Goal: Task Accomplishment & Management: Use online tool/utility

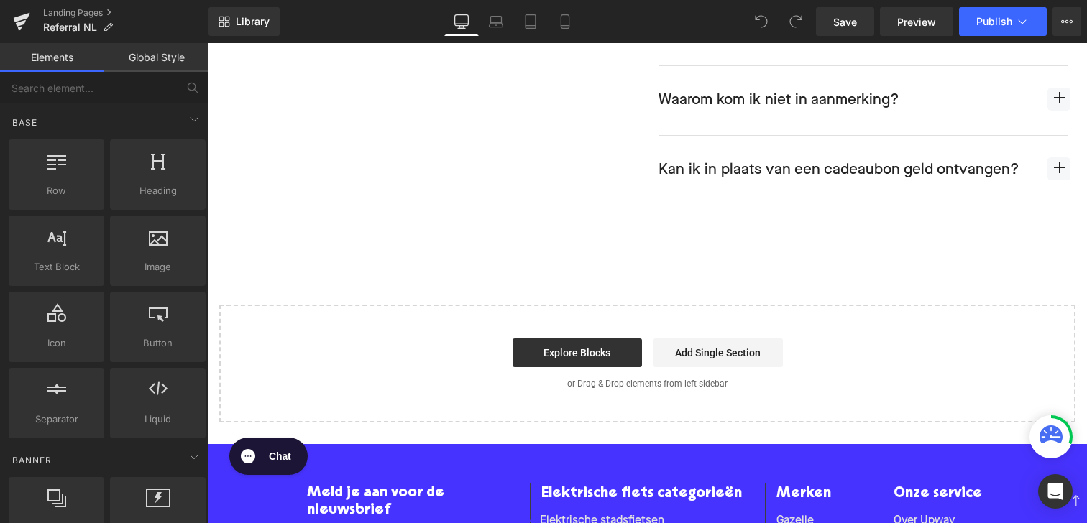
scroll to position [743, 0]
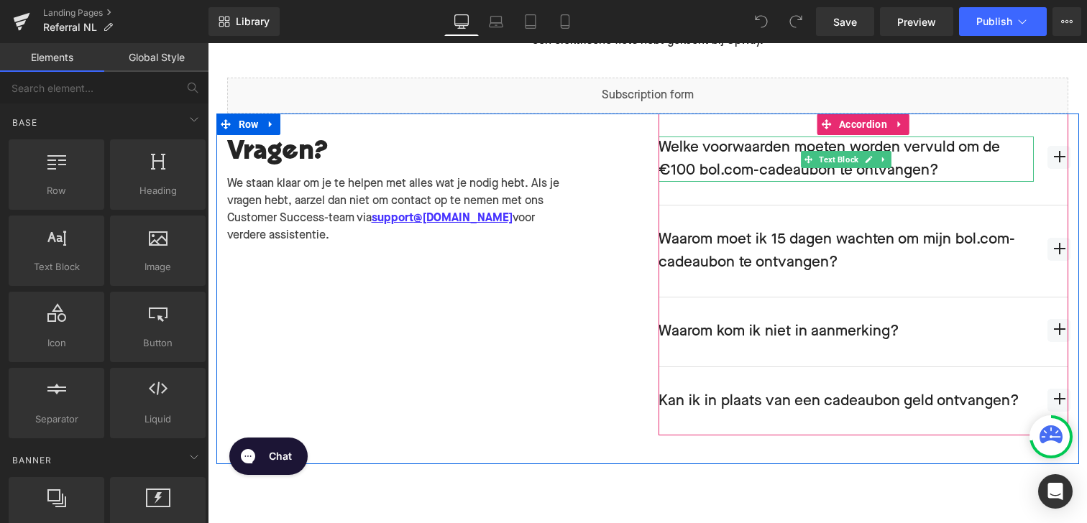
click at [899, 150] on p "Welke voorwaarden moeten worden vervuld om de €100 bol.com-cadeaubon te ontvang…" at bounding box center [846, 159] width 375 height 45
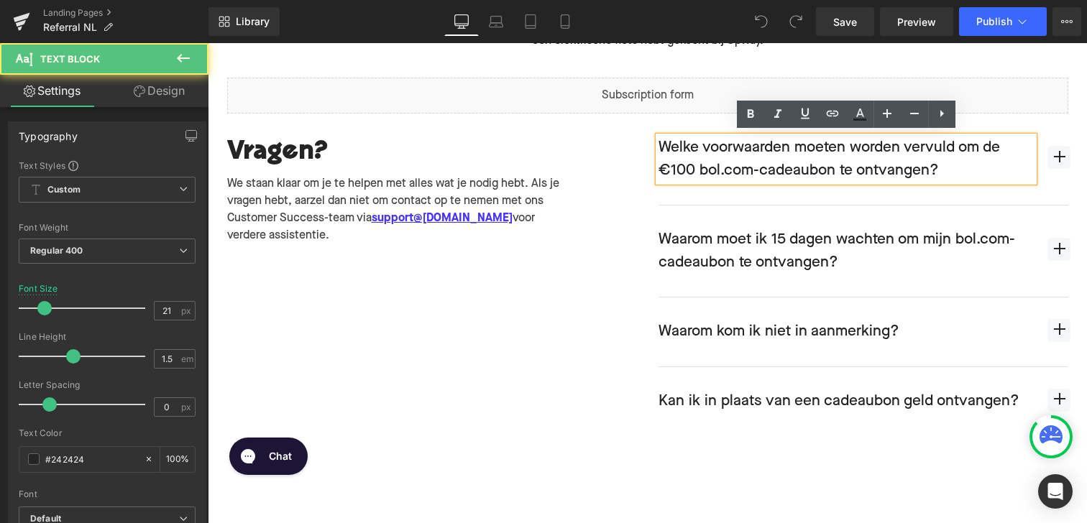
click at [1062, 156] on span "button" at bounding box center [1059, 157] width 23 height 23
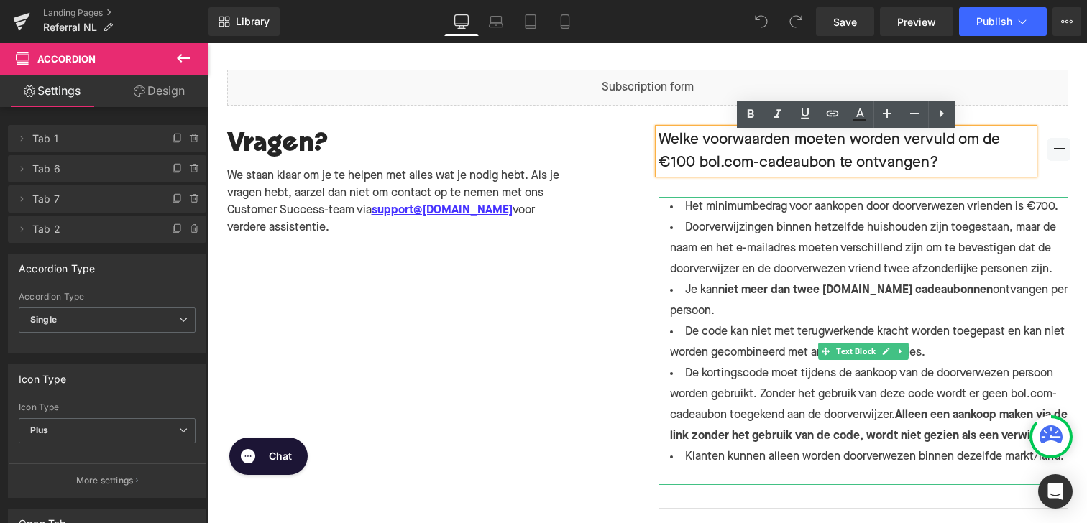
scroll to position [844, 0]
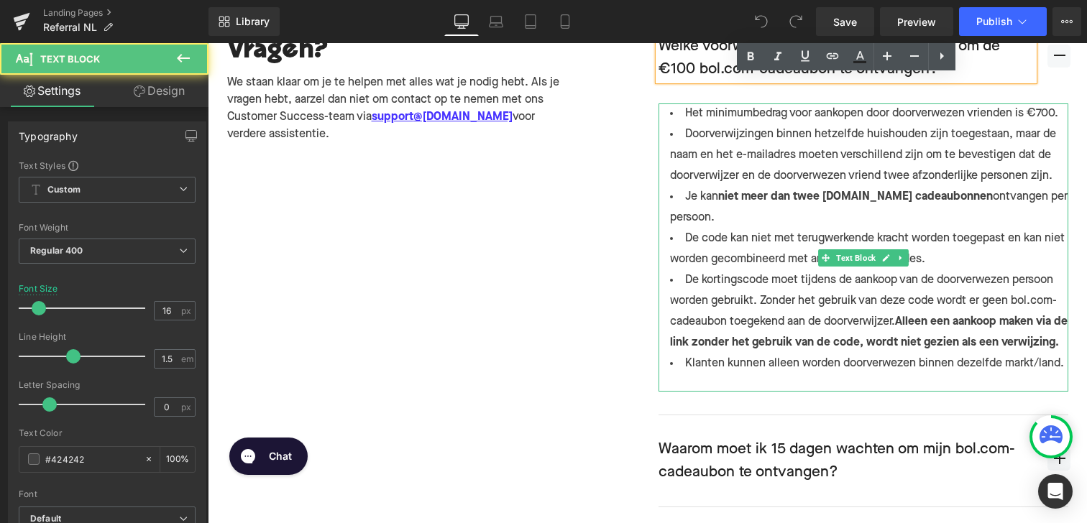
click at [1060, 375] on li "Klanten kunnen alleen worden doorverwezen binnen dezelfde markt/land." at bounding box center [864, 364] width 410 height 21
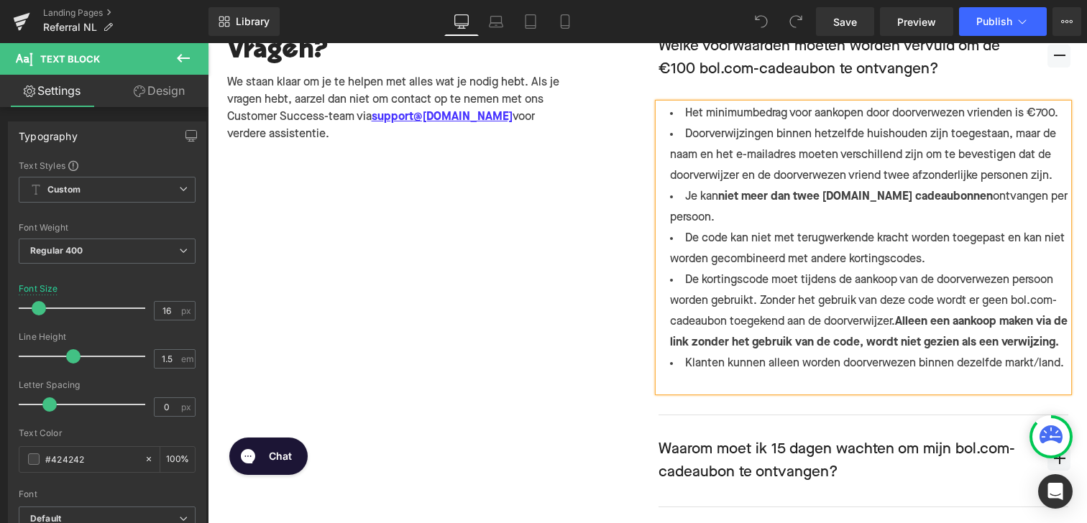
click at [1067, 375] on li "Klanten kunnen alleen worden doorverwezen binnen dezelfde markt/land." at bounding box center [864, 364] width 410 height 21
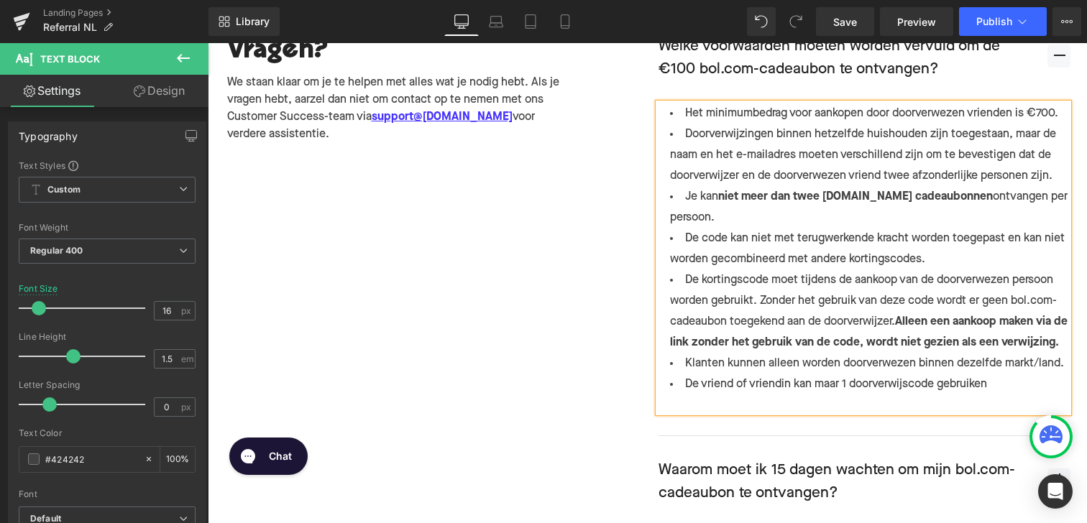
click at [905, 395] on li "De vriend of vriendin kan maar 1 doorverwijscode gebruiken" at bounding box center [864, 385] width 410 height 21
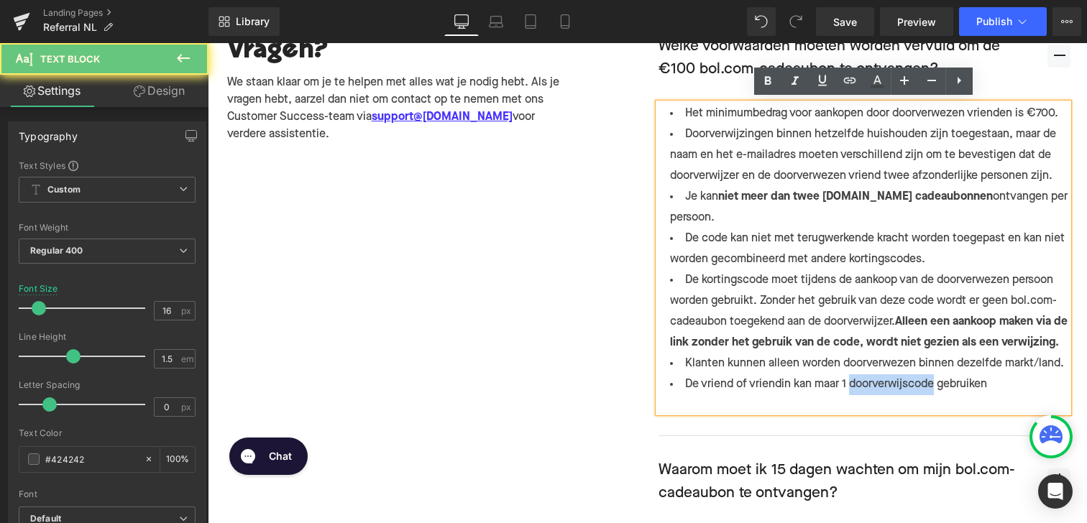
click at [905, 395] on li "De vriend of vriendin kan maar 1 doorverwijscode gebruiken" at bounding box center [864, 385] width 410 height 21
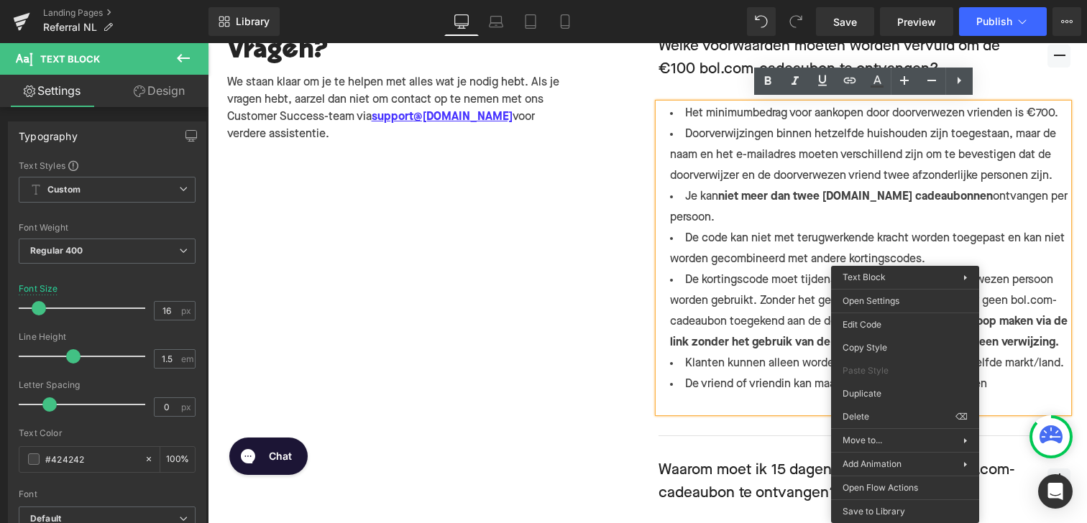
click at [800, 375] on li "Klanten kunnen alleen worden doorverwezen binnen dezelfde markt/land." at bounding box center [864, 364] width 410 height 21
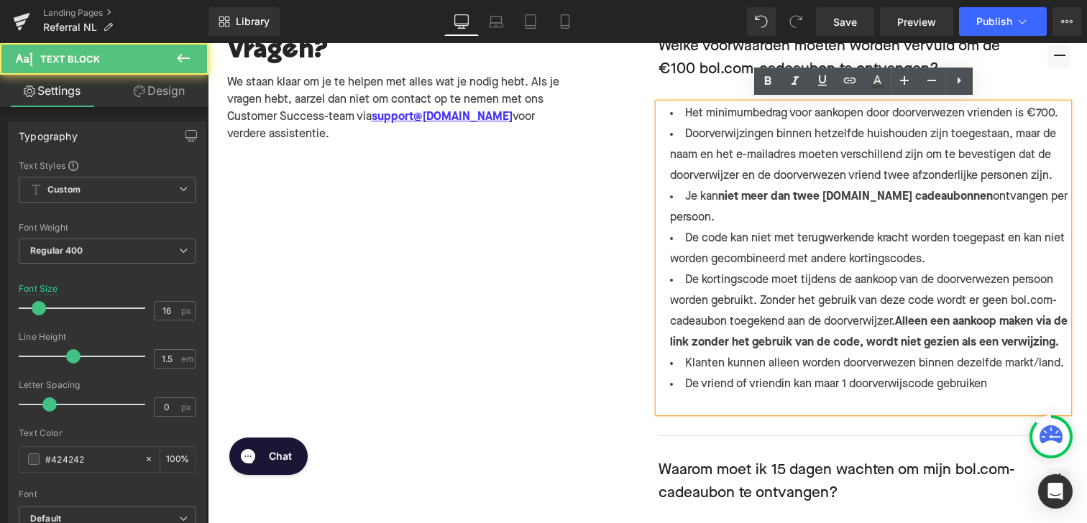
click at [884, 395] on li "De vriend of vriendin kan maar 1 doorverwijscode gebruiken" at bounding box center [864, 385] width 410 height 21
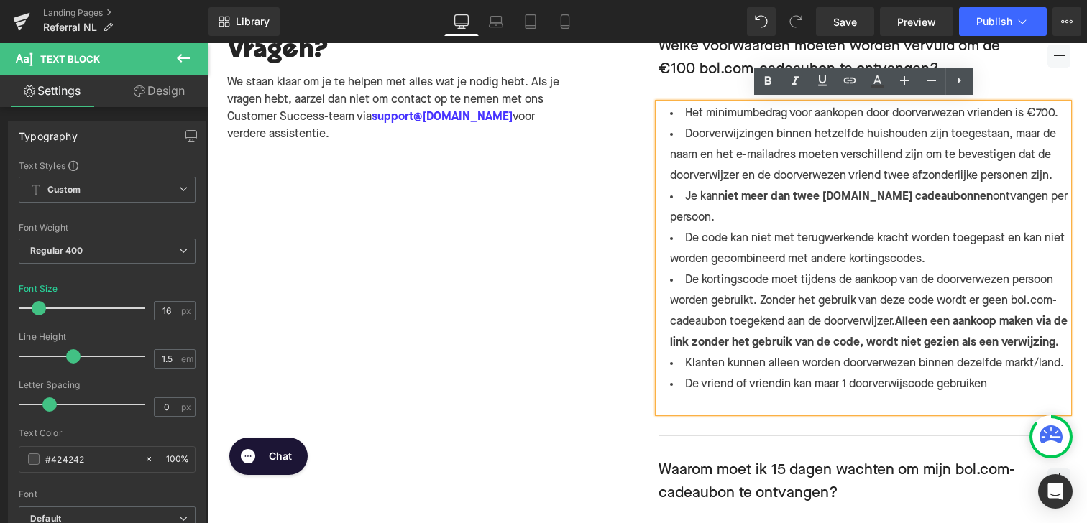
click at [915, 395] on li "De vriend of vriendin kan maar 1 doorverwijscode gebruiken" at bounding box center [864, 385] width 410 height 21
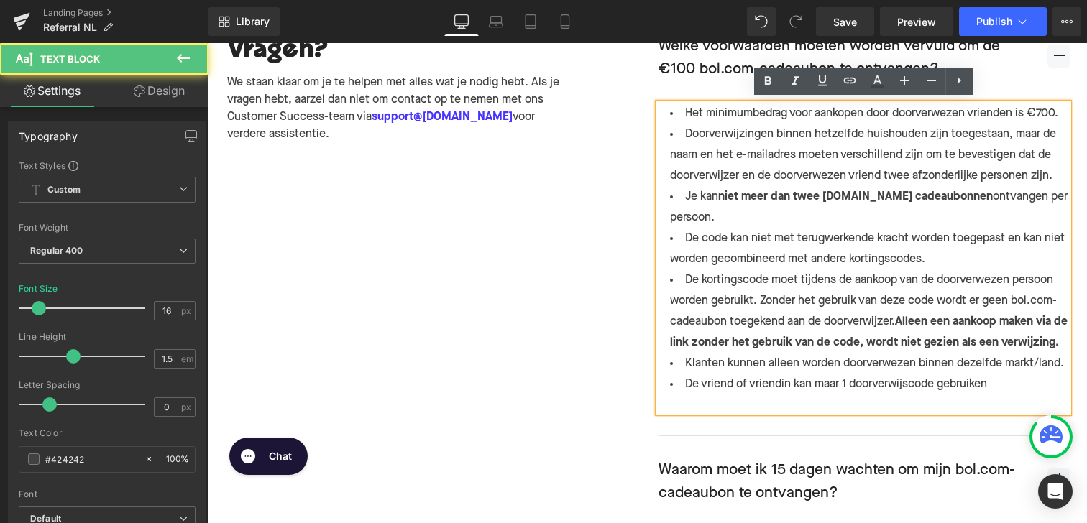
click at [910, 395] on li "De vriend of vriendin kan maar 1 doorverwijscode gebruiken" at bounding box center [864, 385] width 410 height 21
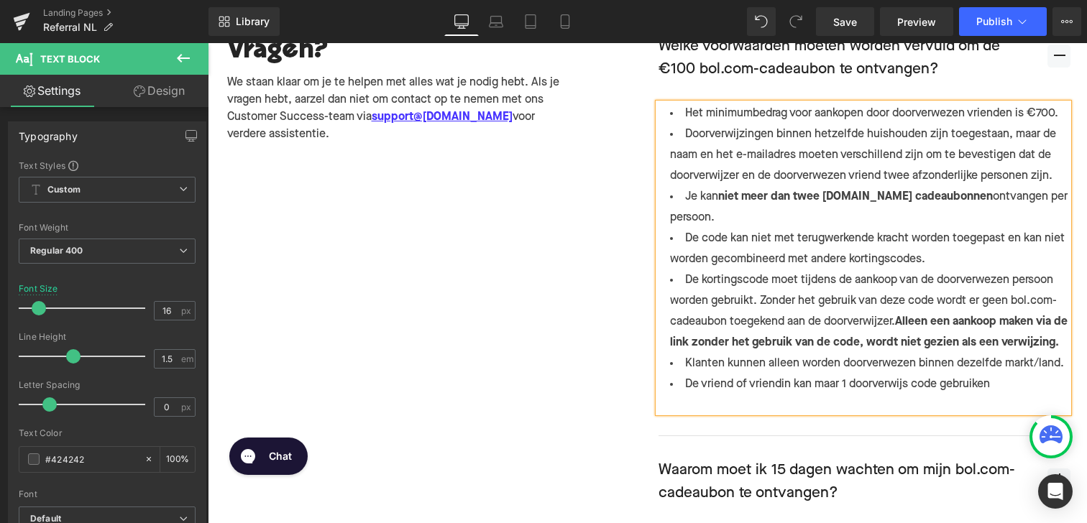
click at [995, 395] on li "De vriend of vriendin kan maar 1 doorverwijs code gebruiken" at bounding box center [864, 385] width 410 height 21
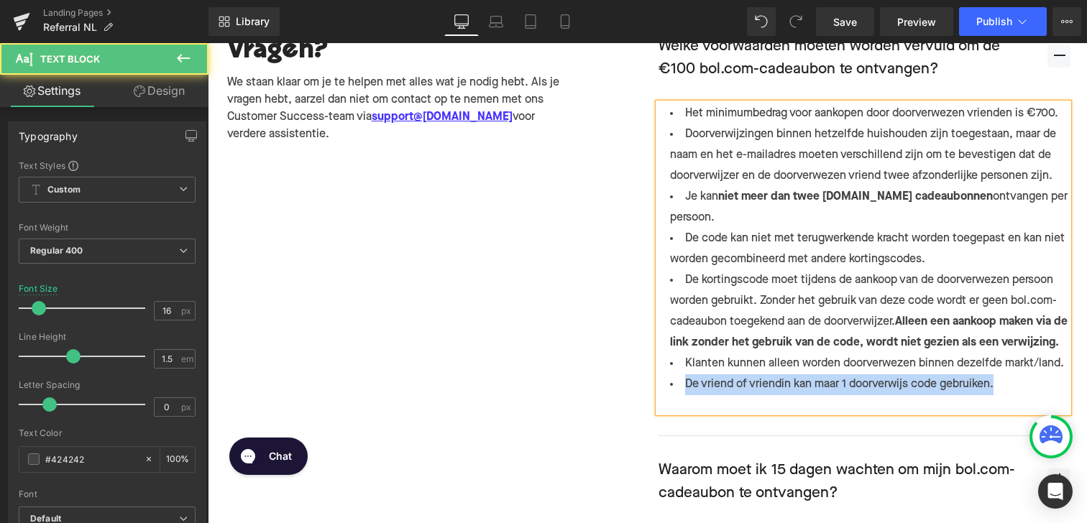
drag, startPoint x: 1002, startPoint y: 408, endPoint x: 687, endPoint y: 402, distance: 315.0
click at [687, 395] on li "De vriend of vriendin kan maar 1 doorverwijs code gebruiken." at bounding box center [864, 385] width 410 height 21
drag, startPoint x: 682, startPoint y: 401, endPoint x: 1086, endPoint y: 400, distance: 404.8
click at [1086, 400] on div "Nodig jouw vriend uit en ontvang een €100 [DOMAIN_NAME] cadeaubon Heading Shari…" at bounding box center [647, 103] width 879 height 1564
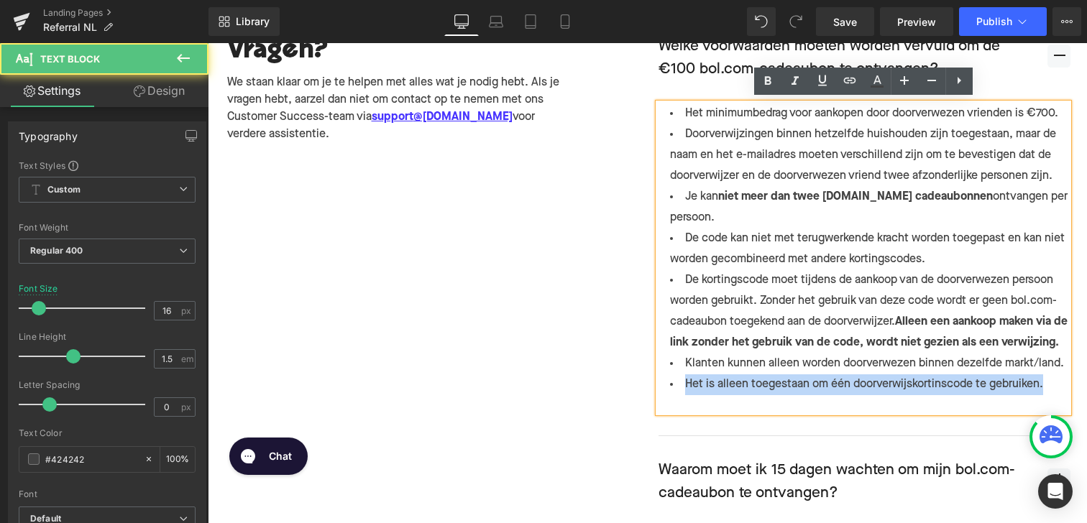
copy li "Het is alleen toegestaan om één doorverwijskortinscode te gebruiken."
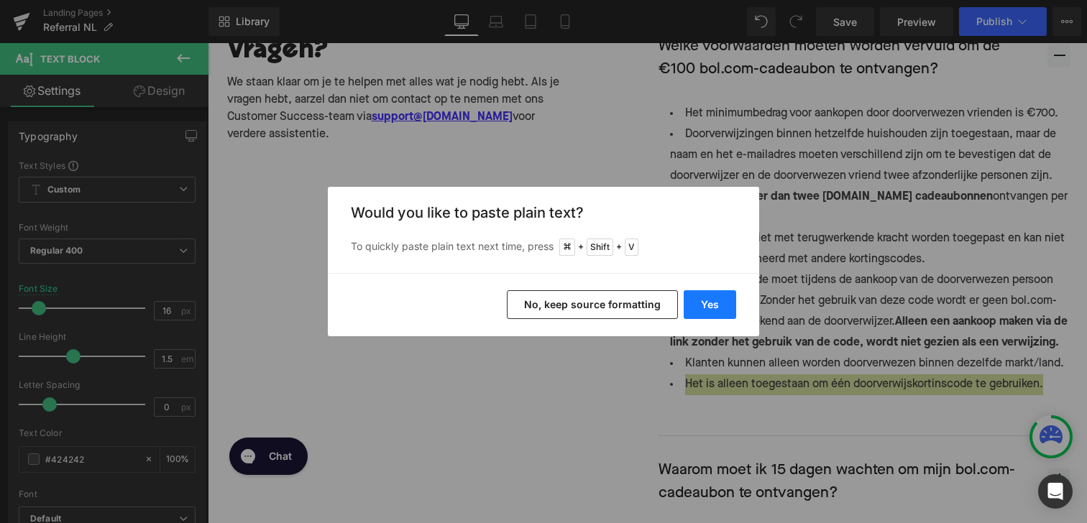
click at [696, 309] on button "Yes" at bounding box center [710, 304] width 52 height 29
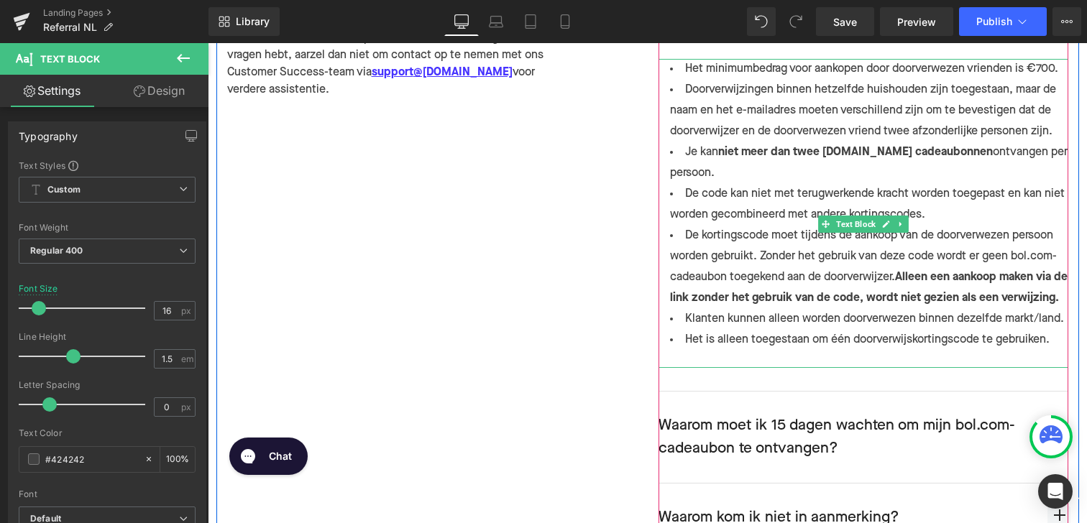
scroll to position [889, 0]
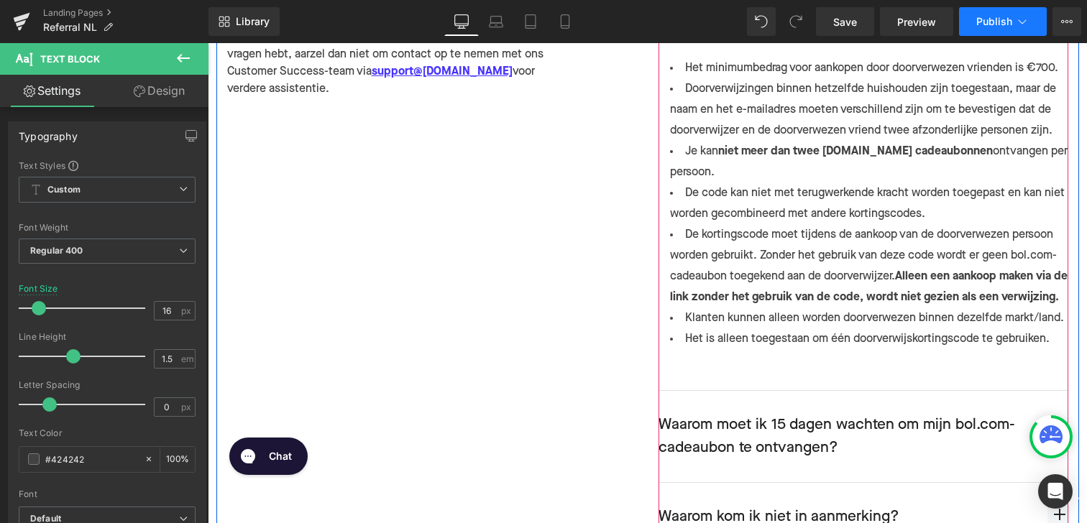
click at [997, 33] on button "Publish" at bounding box center [1003, 21] width 88 height 29
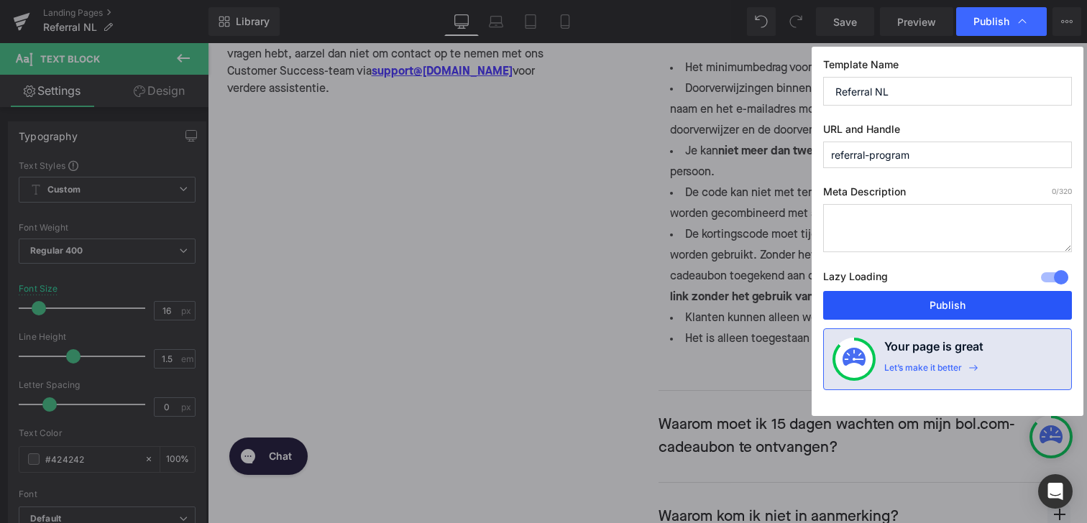
click at [945, 303] on button "Publish" at bounding box center [947, 305] width 249 height 29
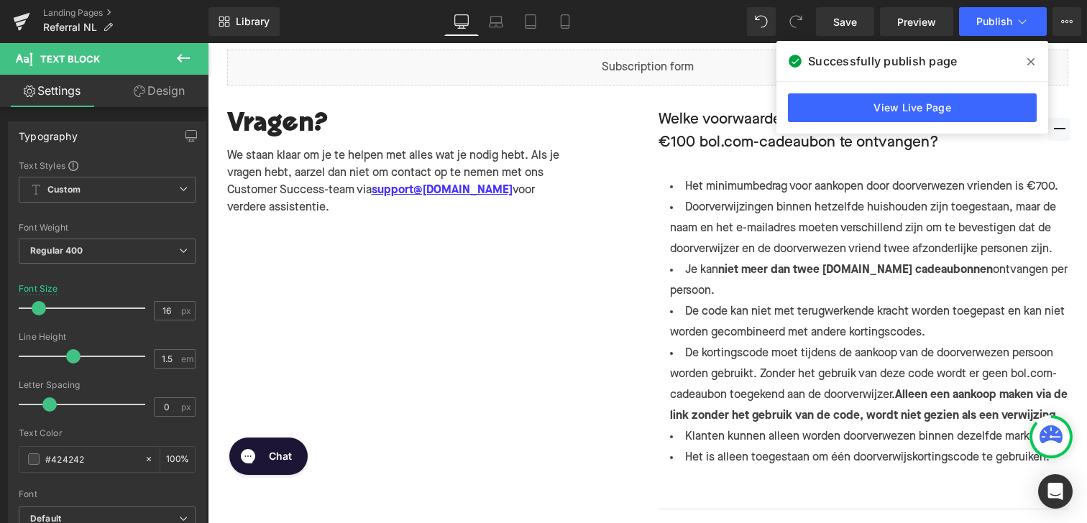
scroll to position [750, 0]
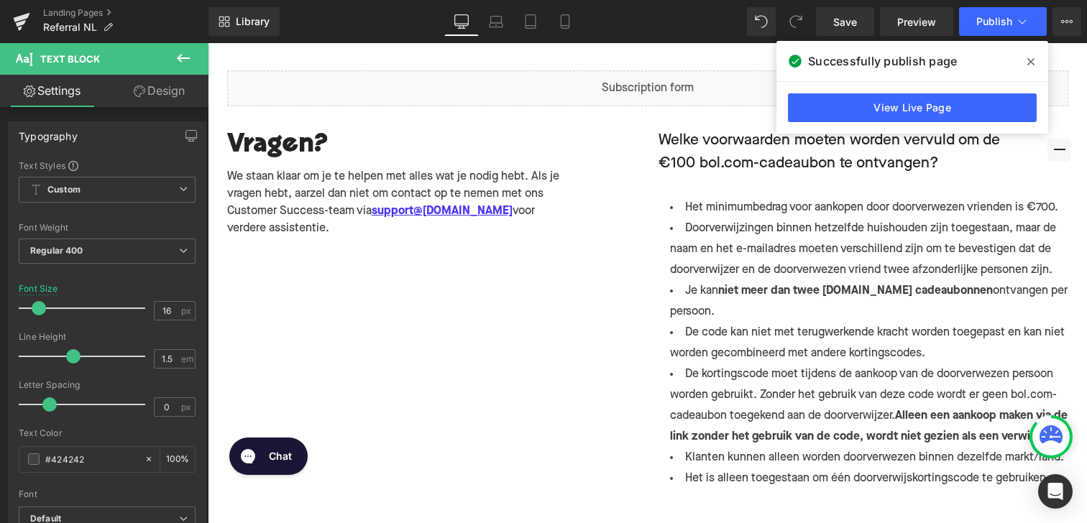
click at [1025, 64] on span at bounding box center [1030, 61] width 23 height 23
